Goal: Information Seeking & Learning: Learn about a topic

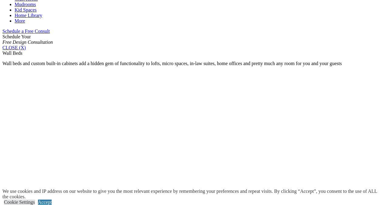
scroll to position [345, 0]
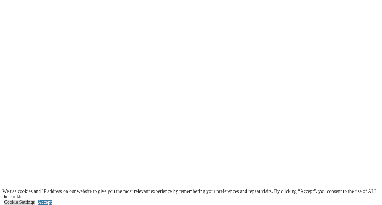
scroll to position [1119, 0]
drag, startPoint x: 378, startPoint y: 147, endPoint x: 381, endPoint y: 158, distance: 11.7
